Goal: Find specific page/section: Find specific page/section

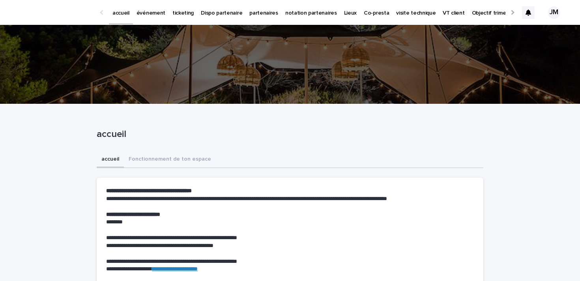
click at [526, 15] on icon at bounding box center [528, 12] width 6 height 6
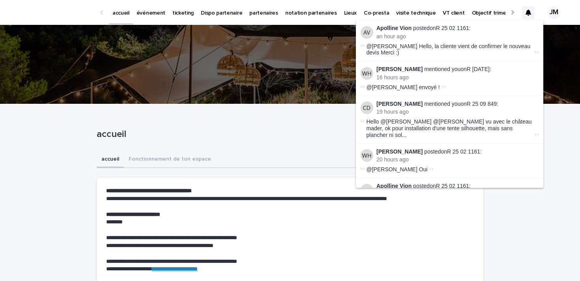
click at [293, 141] on div "accueil" at bounding box center [288, 136] width 383 height 15
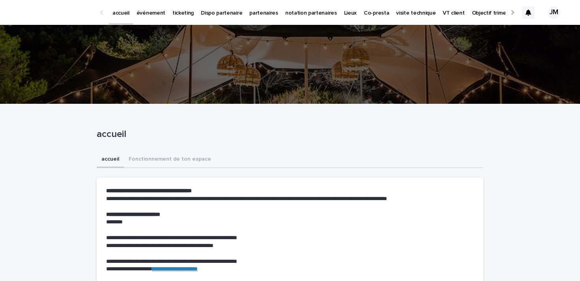
click at [172, 8] on p "ticketing" at bounding box center [182, 8] width 21 height 17
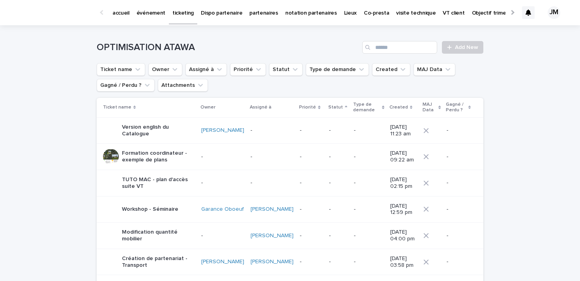
scroll to position [22, 0]
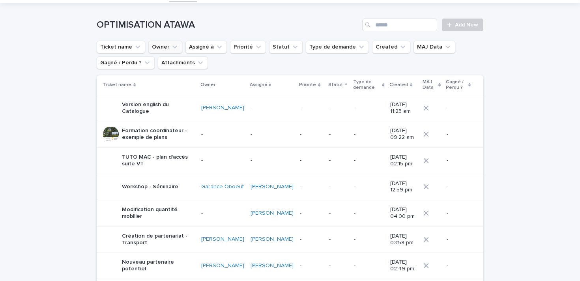
click at [157, 44] on button "Owner" at bounding box center [165, 47] width 34 height 13
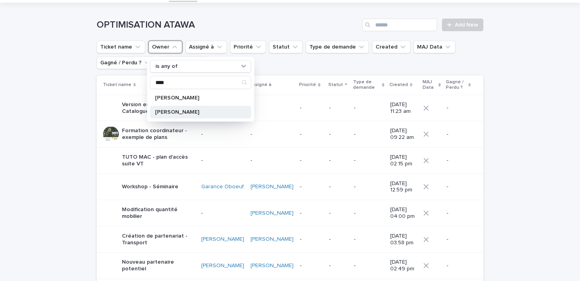
type input "****"
click at [182, 114] on p "[PERSON_NAME]" at bounding box center [197, 112] width 84 height 6
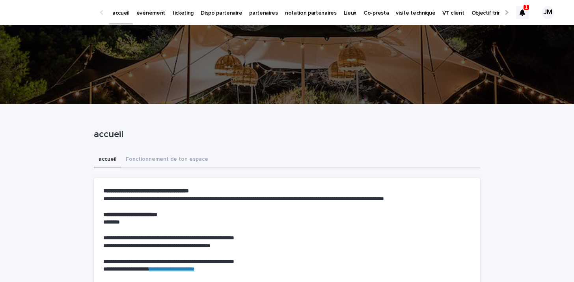
click at [513, 12] on div "accueil événement ticketing Dispo partenaire partenaires notation partenaires L…" at bounding box center [287, 12] width 574 height 25
click at [527, 12] on div at bounding box center [522, 12] width 13 height 13
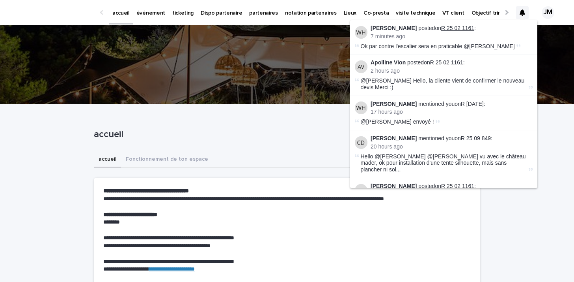
click at [453, 30] on link "R 25 02 1161" at bounding box center [457, 28] width 33 height 6
